Goal: Task Accomplishment & Management: Manage account settings

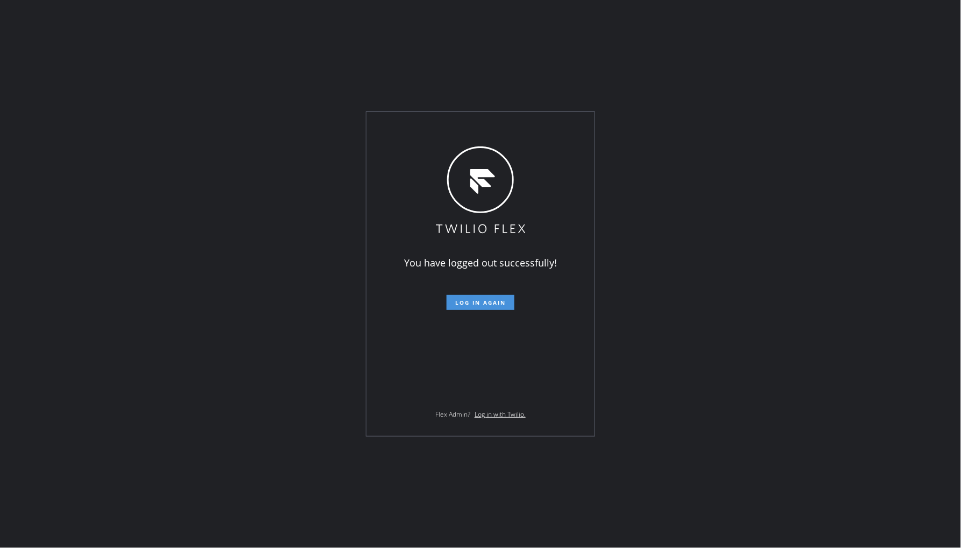
click at [471, 300] on span "Log in again" at bounding box center [480, 303] width 51 height 8
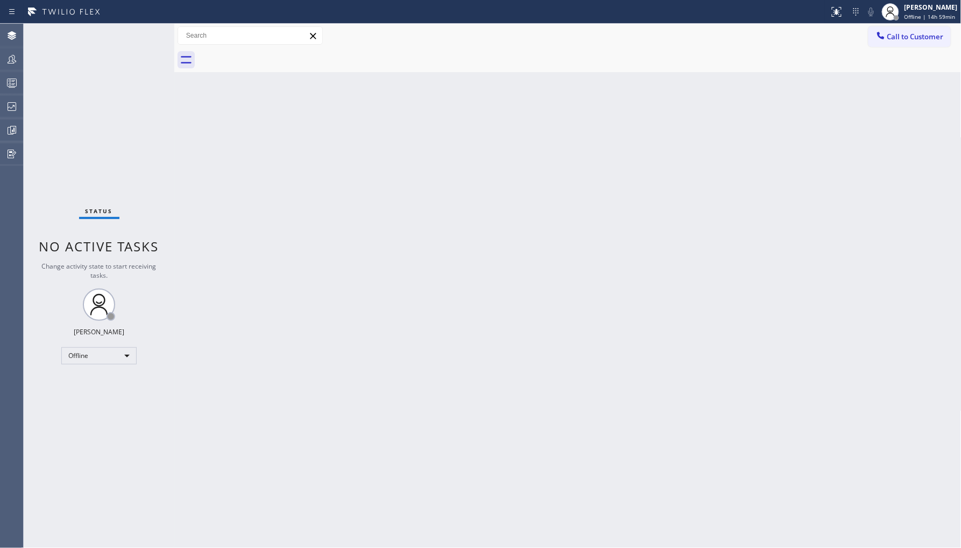
drag, startPoint x: 131, startPoint y: 333, endPoint x: 125, endPoint y: 342, distance: 10.4
click at [131, 333] on div "Status No active tasks Change activity state to start receiving tasks. Ambrosio…" at bounding box center [99, 286] width 151 height 524
click at [115, 354] on div "Offline" at bounding box center [98, 355] width 75 height 17
click at [100, 397] on li "Unavailable" at bounding box center [98, 397] width 73 height 13
click at [29, 59] on div "Status No active tasks Change activity state to start receiving tasks. [PERSON_…" at bounding box center [99, 286] width 151 height 524
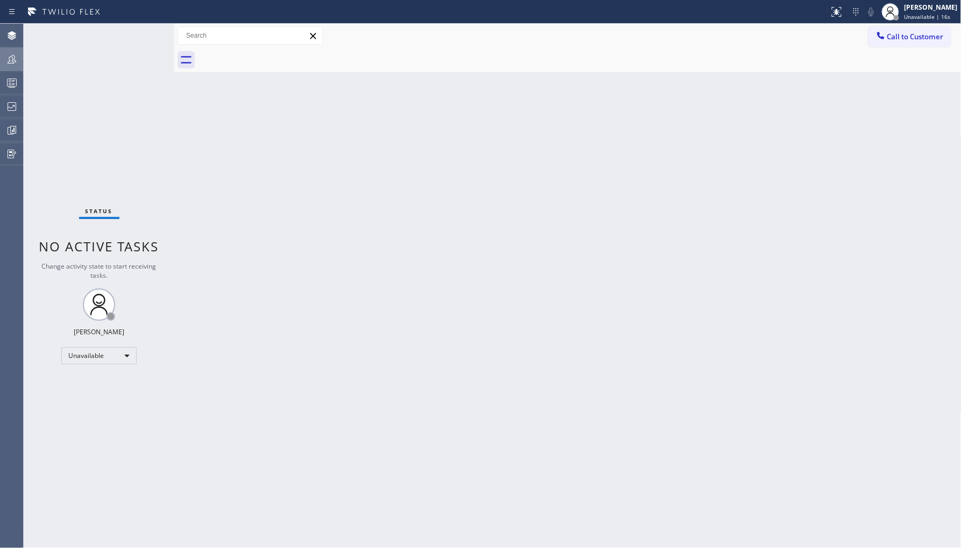
click at [8, 66] on div at bounding box center [12, 59] width 24 height 22
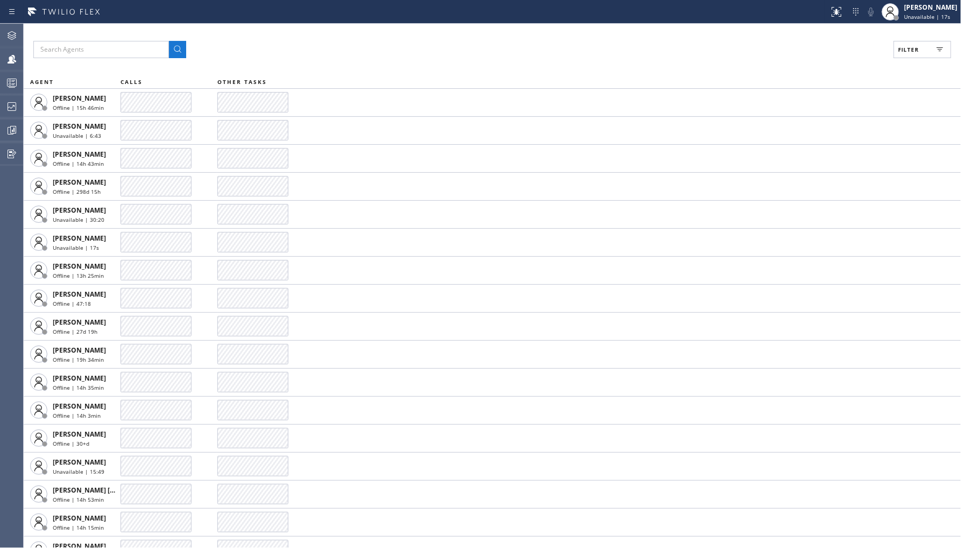
click at [926, 49] on button "Filter" at bounding box center [922, 49] width 58 height 17
click at [839, 143] on label "Unavailable" at bounding box center [881, 144] width 141 height 9
click at [811, 143] on input "Unavailable" at bounding box center [804, 144] width 13 height 13
checkbox input "true"
click at [892, 67] on button "Apply" at bounding box center [894, 61] width 39 height 15
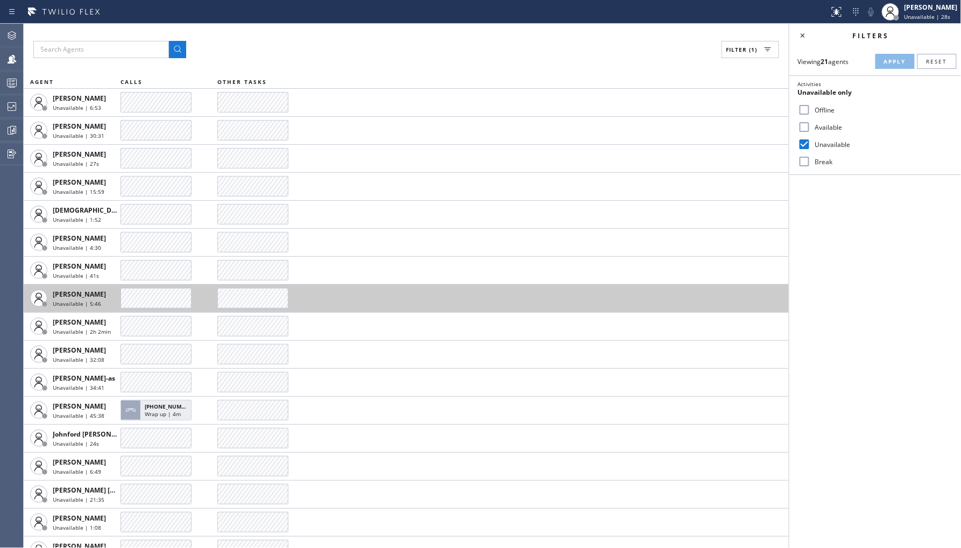
scroll to position [127, 0]
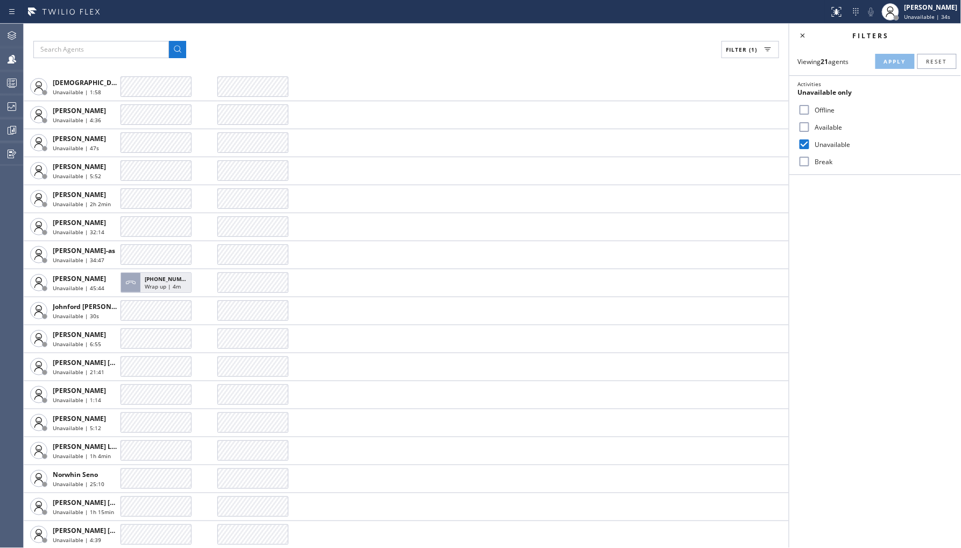
drag, startPoint x: 820, startPoint y: 119, endPoint x: 826, endPoint y: 109, distance: 11.1
click at [821, 119] on div "Available" at bounding box center [875, 126] width 172 height 17
click at [826, 109] on label "Offline" at bounding box center [881, 109] width 141 height 9
click at [811, 109] on input "Offline" at bounding box center [804, 109] width 13 height 13
checkbox input "true"
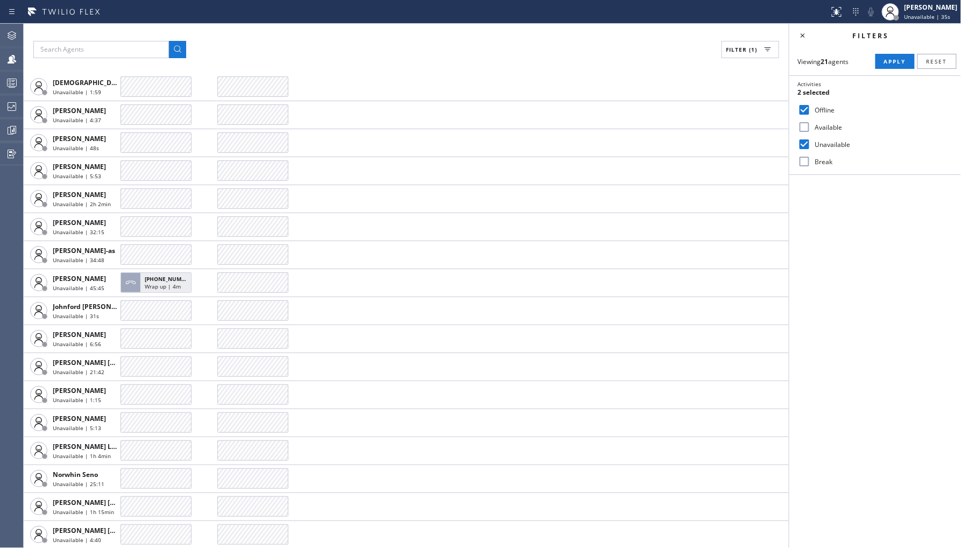
click at [821, 141] on label "Unavailable" at bounding box center [881, 144] width 141 height 9
click at [811, 141] on input "Unavailable" at bounding box center [804, 144] width 13 height 13
click at [897, 56] on button "Apply" at bounding box center [894, 61] width 39 height 15
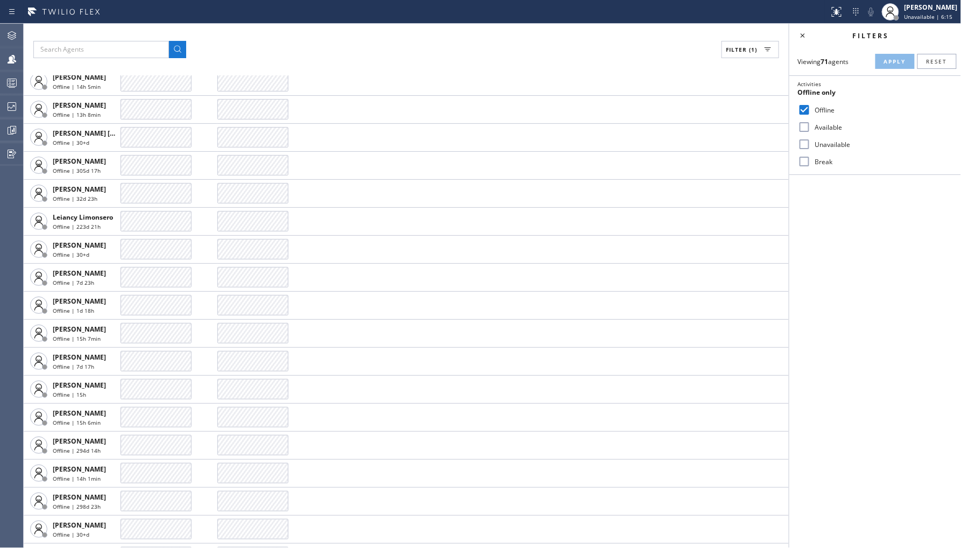
scroll to position [972, 0]
click at [15, 98] on div at bounding box center [12, 107] width 24 height 22
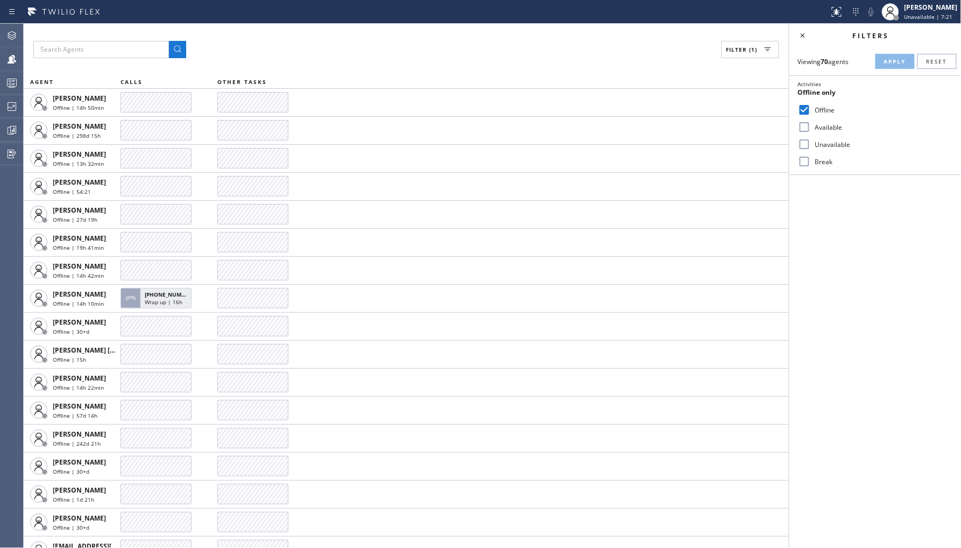
click at [814, 141] on label "Unavailable" at bounding box center [881, 144] width 141 height 9
click at [811, 141] on input "Unavailable" at bounding box center [804, 144] width 13 height 13
checkbox input "true"
click at [821, 108] on label "Offline" at bounding box center [881, 109] width 141 height 9
click at [811, 108] on input "Offline" at bounding box center [804, 109] width 13 height 13
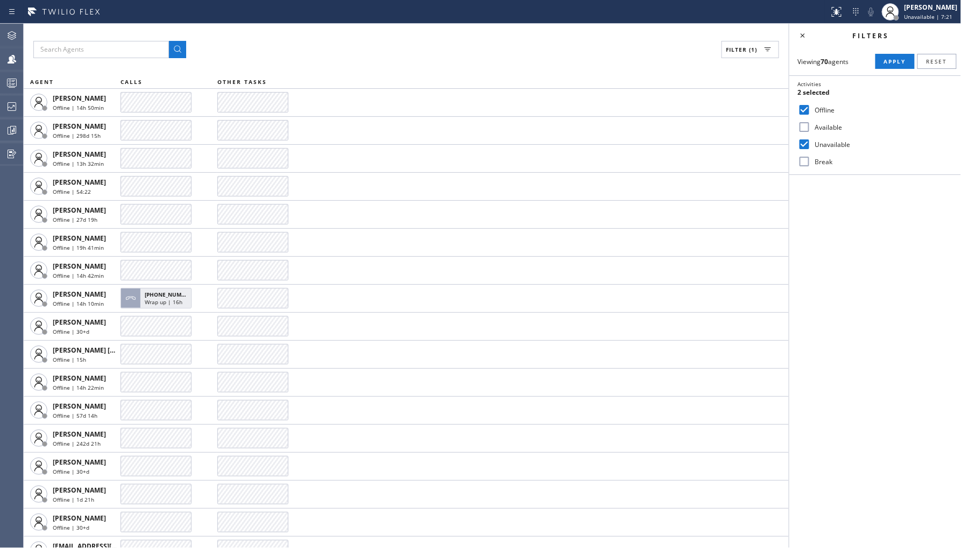
checkbox input "false"
click at [881, 68] on div "Viewing 70 agents Apply Reset Activities Unavailable only Offline Available Una…" at bounding box center [875, 110] width 172 height 127
click at [886, 66] on button "Apply" at bounding box center [894, 61] width 39 height 15
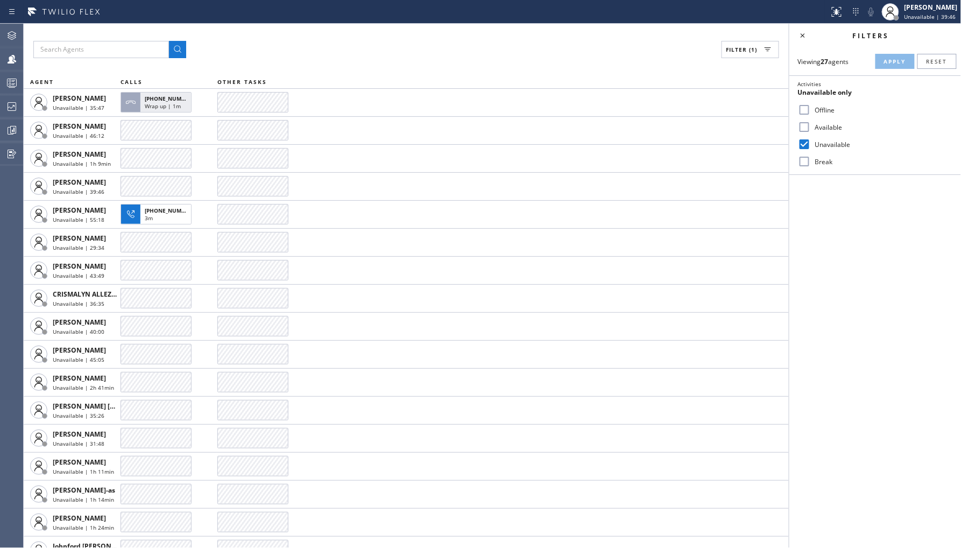
click at [827, 164] on label "Break" at bounding box center [881, 161] width 141 height 9
click at [811, 164] on input "Break" at bounding box center [804, 161] width 13 height 13
checkbox input "true"
click at [826, 147] on label "Unavailable" at bounding box center [881, 144] width 141 height 9
click at [811, 147] on input "Unavailable" at bounding box center [804, 144] width 13 height 13
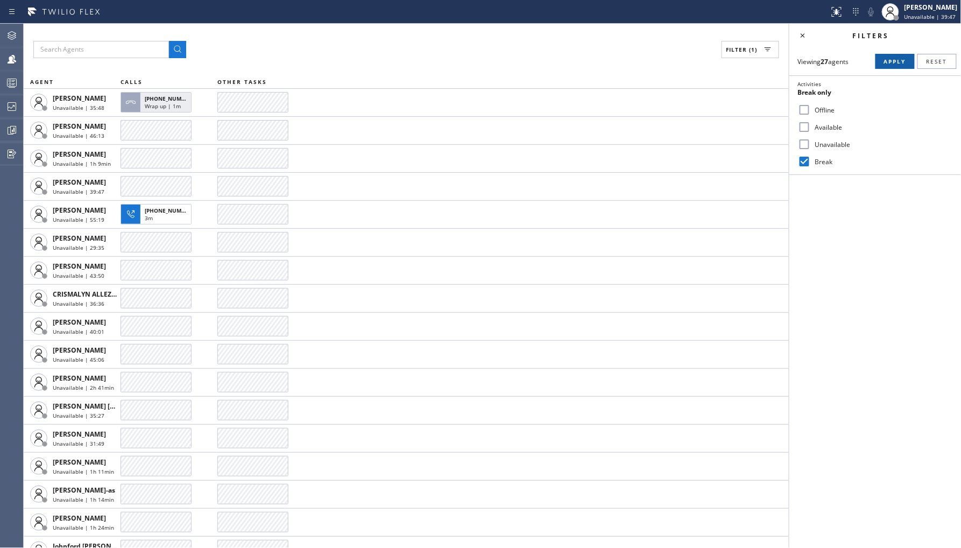
click at [901, 66] on button "Apply" at bounding box center [894, 61] width 39 height 15
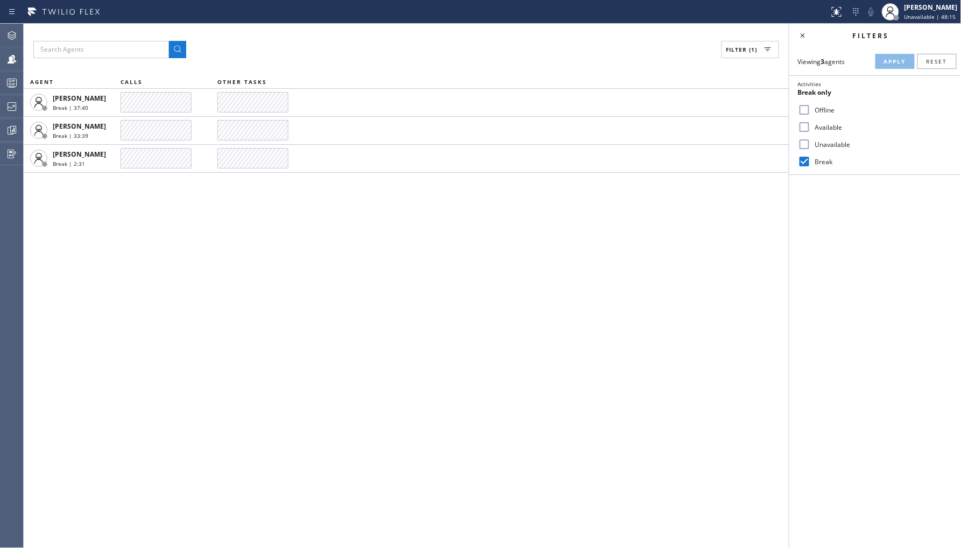
click at [827, 147] on label "Unavailable" at bounding box center [881, 144] width 141 height 9
click at [811, 147] on input "Unavailable" at bounding box center [804, 144] width 13 height 13
checkbox input "true"
click at [815, 169] on div "Break" at bounding box center [875, 161] width 172 height 17
click at [821, 167] on div "Break" at bounding box center [875, 161] width 172 height 17
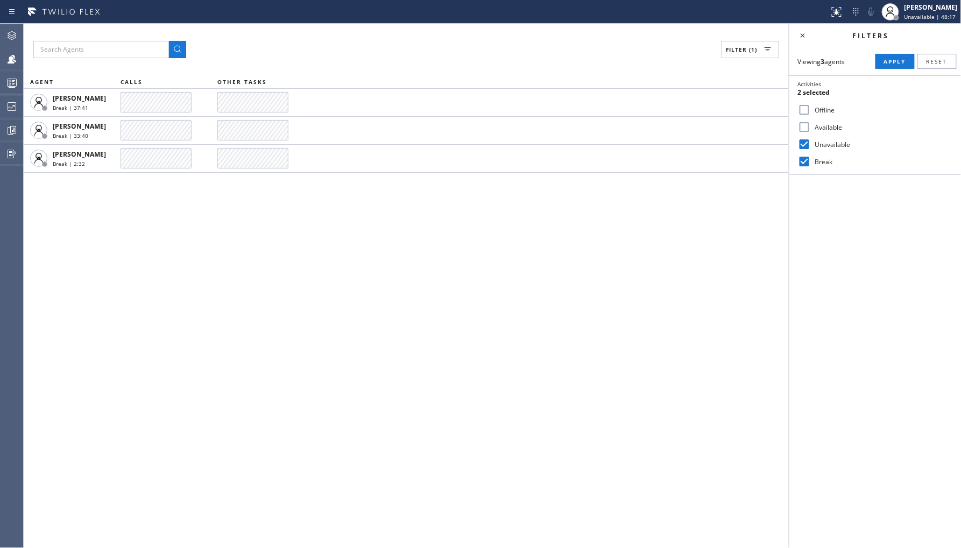
click at [825, 158] on label "Break" at bounding box center [881, 161] width 141 height 9
click at [811, 158] on input "Break" at bounding box center [804, 161] width 13 height 13
checkbox input "false"
click at [890, 58] on span "Apply" at bounding box center [895, 62] width 22 height 8
